Goal: Information Seeking & Learning: Learn about a topic

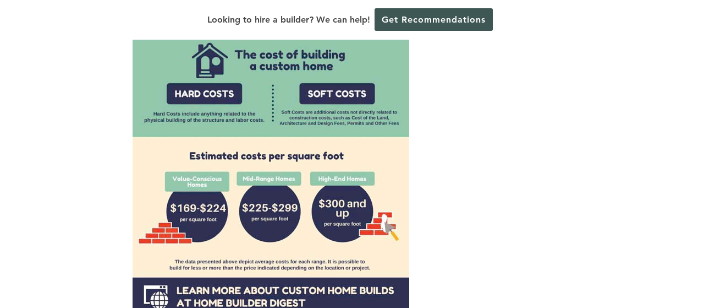
scroll to position [941, 0]
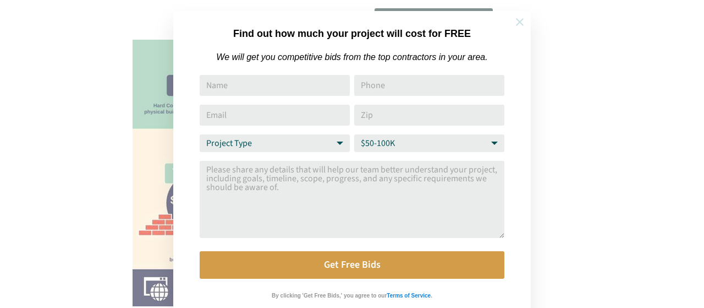
click at [519, 23] on icon at bounding box center [520, 22] width 8 height 8
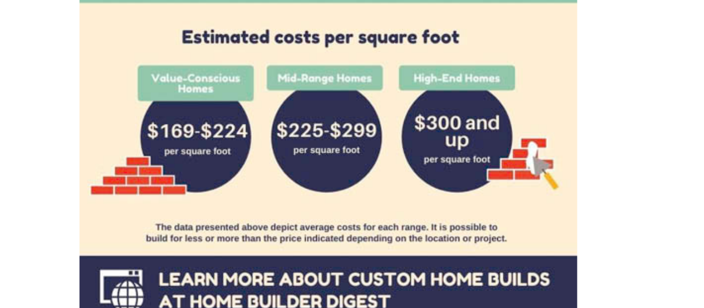
scroll to position [932, 0]
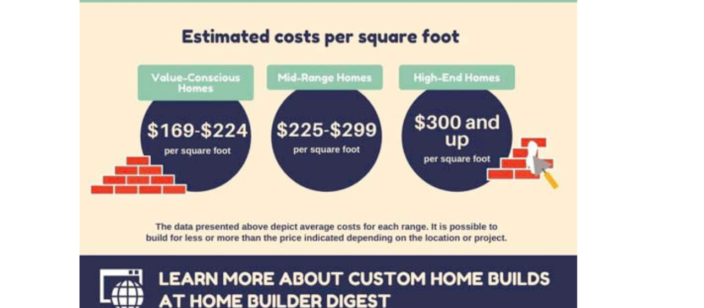
click at [342, 271] on img at bounding box center [271, 95] width 277 height 440
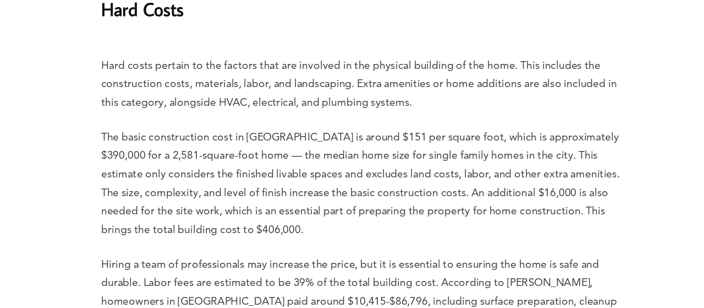
scroll to position [1230, 0]
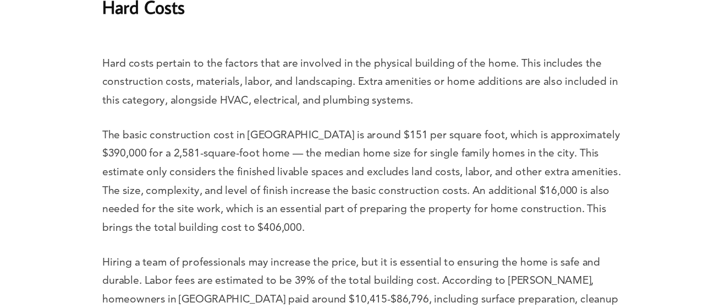
click at [421, 221] on p "The basic construction cost in [GEOGRAPHIC_DATA] is around $151 per square foot…" at bounding box center [352, 202] width 439 height 92
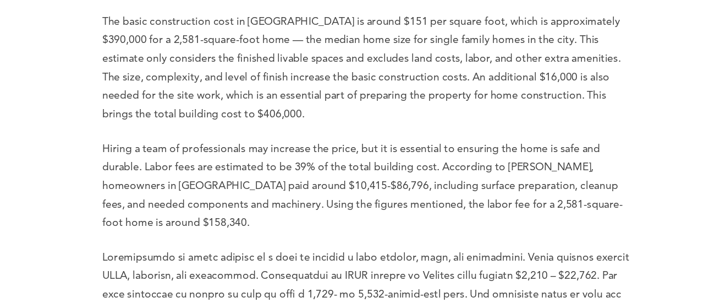
scroll to position [1326, 0]
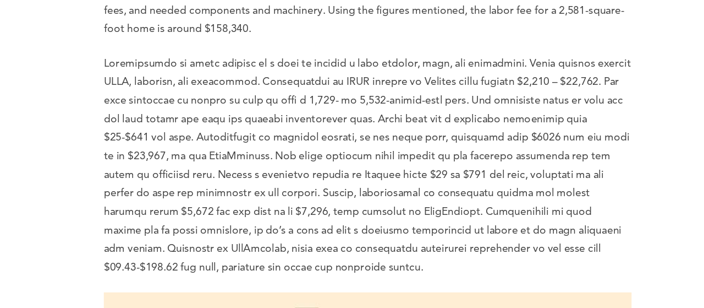
scroll to position [1485, 0]
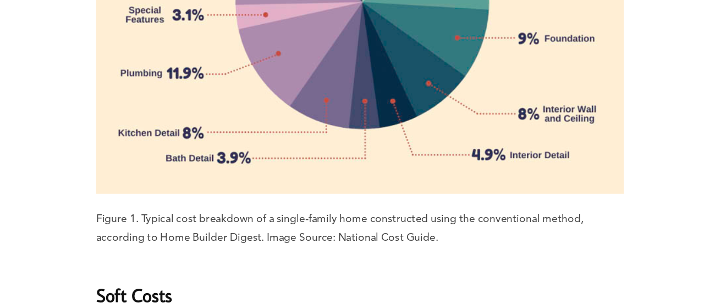
scroll to position [1896, 0]
click at [400, 270] on h2 "Soft Costs" at bounding box center [352, 289] width 439 height 38
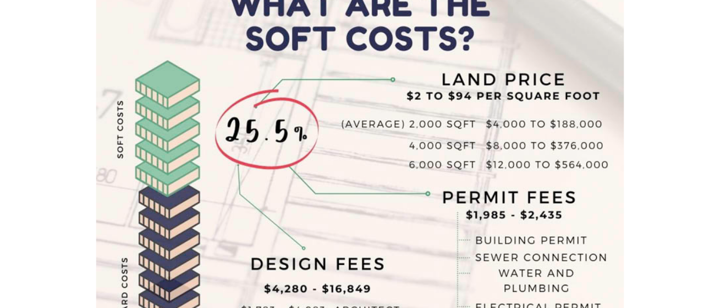
scroll to position [2331, 0]
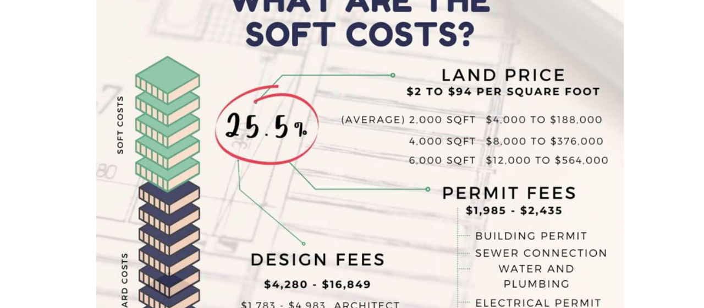
click at [443, 244] on img at bounding box center [352, 194] width 439 height 439
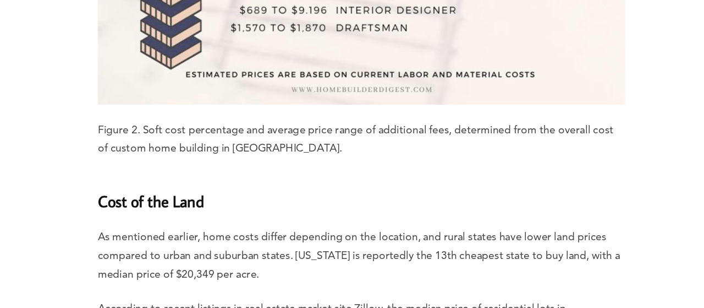
scroll to position [2612, 0]
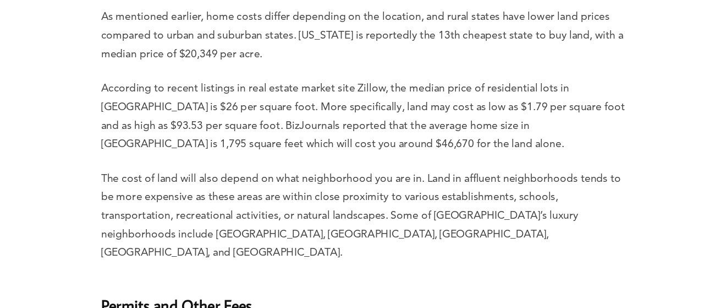
scroll to position [2791, 0]
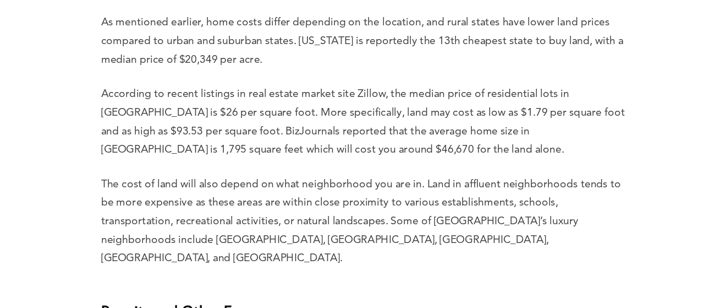
click at [355, 282] on h3 "Permits and Other Fees" at bounding box center [352, 298] width 439 height 33
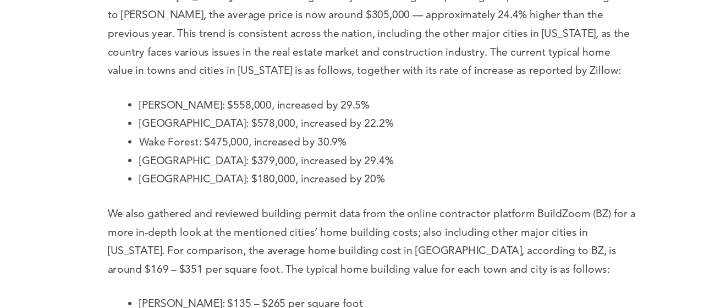
scroll to position [4094, 0]
